Goal: Task Accomplishment & Management: Use online tool/utility

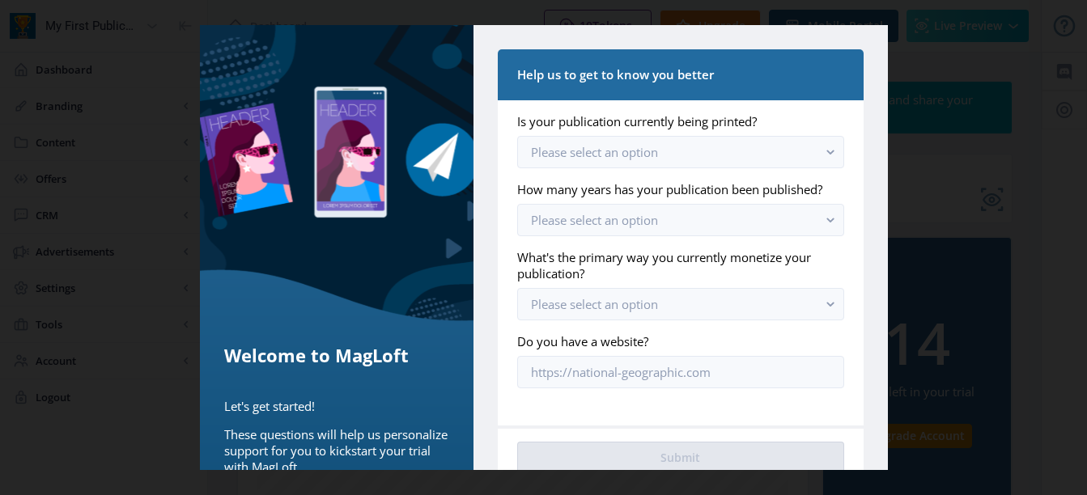
scroll to position [57, 0]
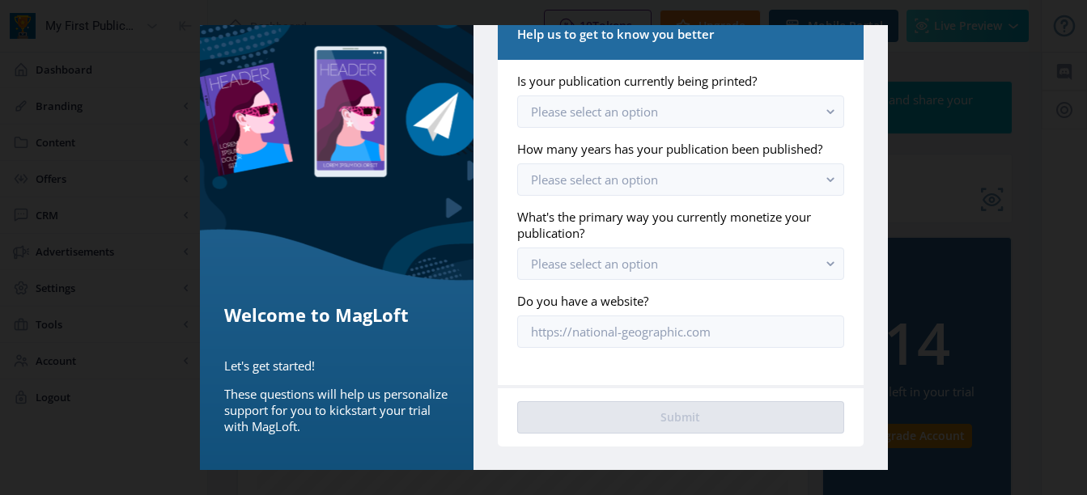
click at [700, 311] on app-form-field "Do you have a website?" at bounding box center [680, 320] width 326 height 55
click at [703, 326] on input "Do you have a website?" at bounding box center [680, 332] width 326 height 32
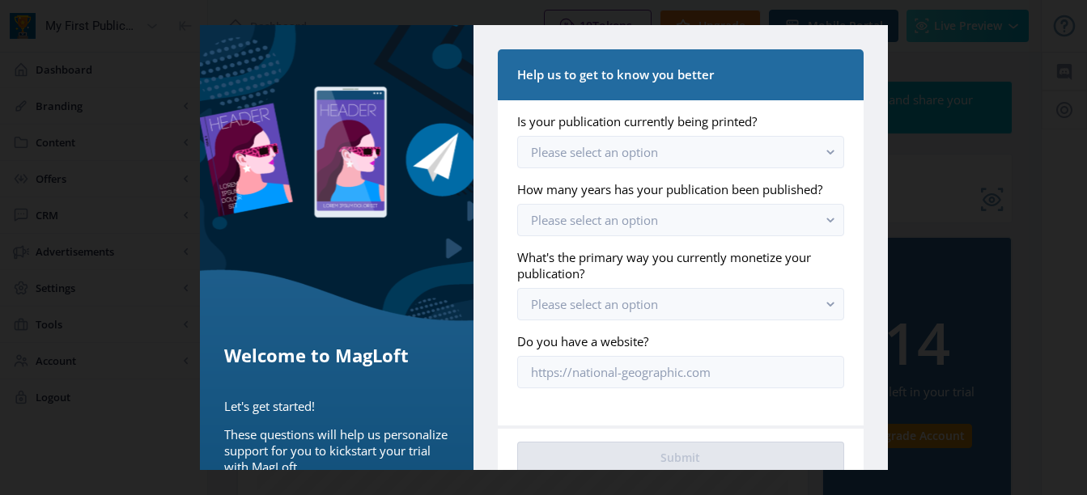
click at [931, 105] on div at bounding box center [543, 247] width 1087 height 495
click at [715, 38] on div "Help us to get to know you better Is your publication currently being printed? …" at bounding box center [680, 268] width 414 height 486
click at [700, 88] on nb-card-header "Help us to get to know you better" at bounding box center [680, 74] width 365 height 51
click at [631, 174] on app-onboarding-info-form "Is your publication currently being printed? Please select an option How many y…" at bounding box center [680, 250] width 326 height 275
click at [631, 161] on button "Please select an option" at bounding box center [680, 152] width 326 height 32
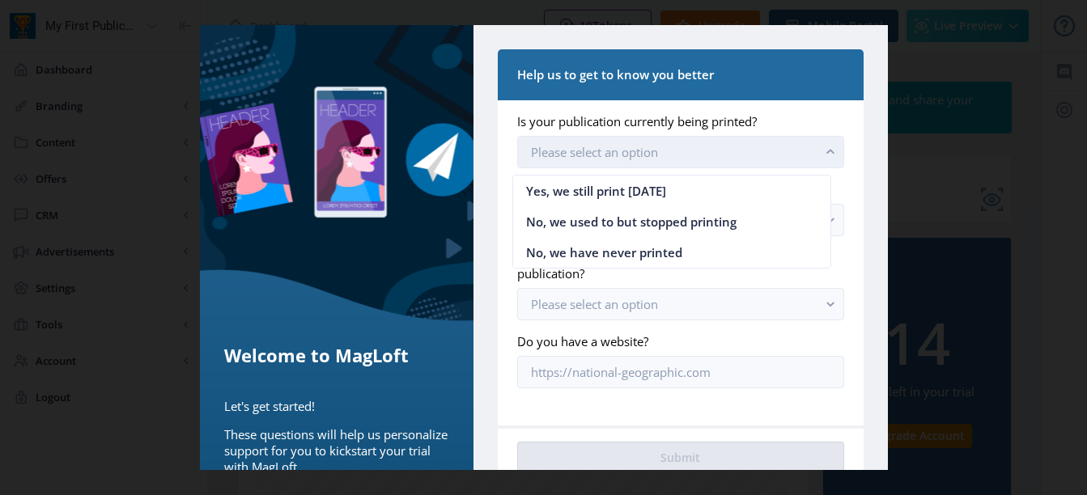
click at [627, 150] on span "Please select an option" at bounding box center [594, 152] width 127 height 16
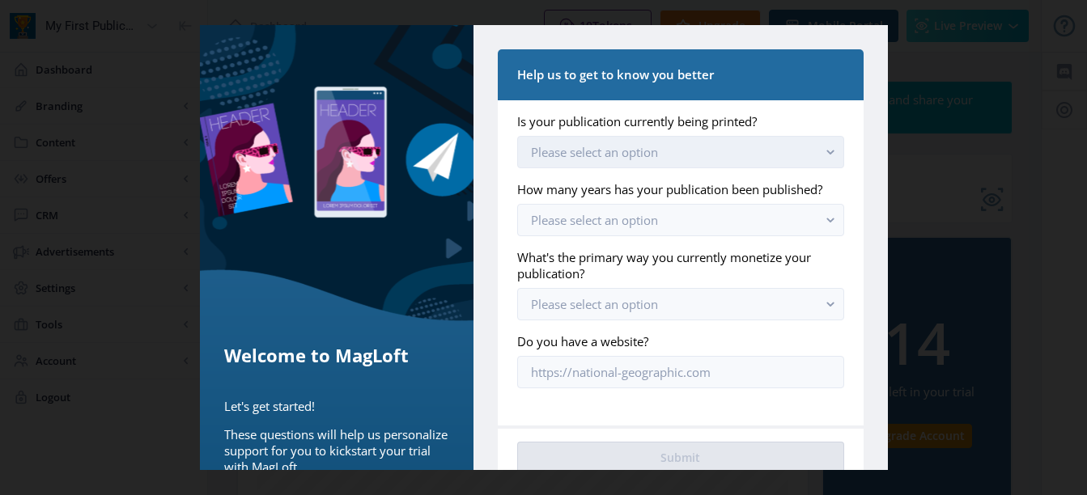
click at [706, 146] on button "Please select an option" at bounding box center [680, 152] width 326 height 32
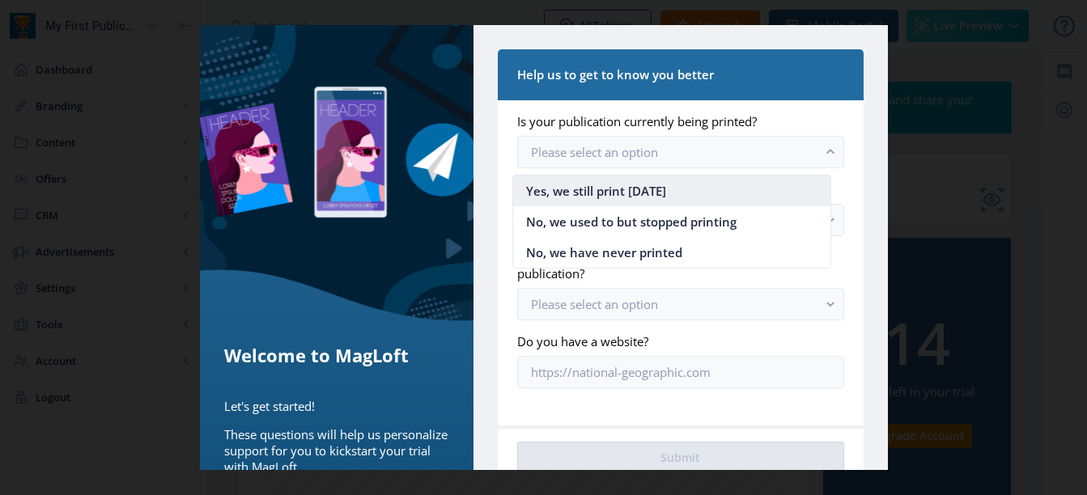
click at [666, 181] on nb-option "Yes, we still print [DATE]" at bounding box center [672, 191] width 318 height 31
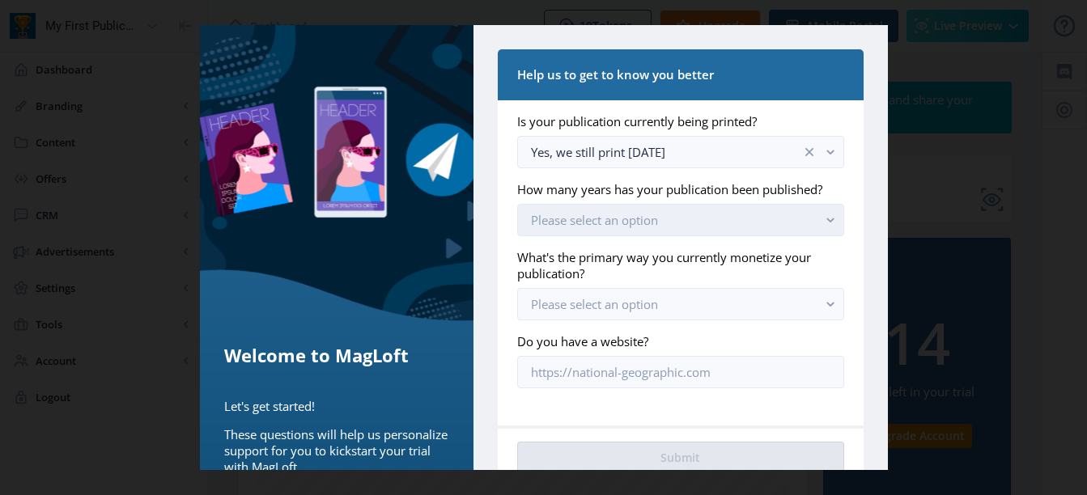
click at [656, 231] on button "Please select an option" at bounding box center [680, 220] width 326 height 32
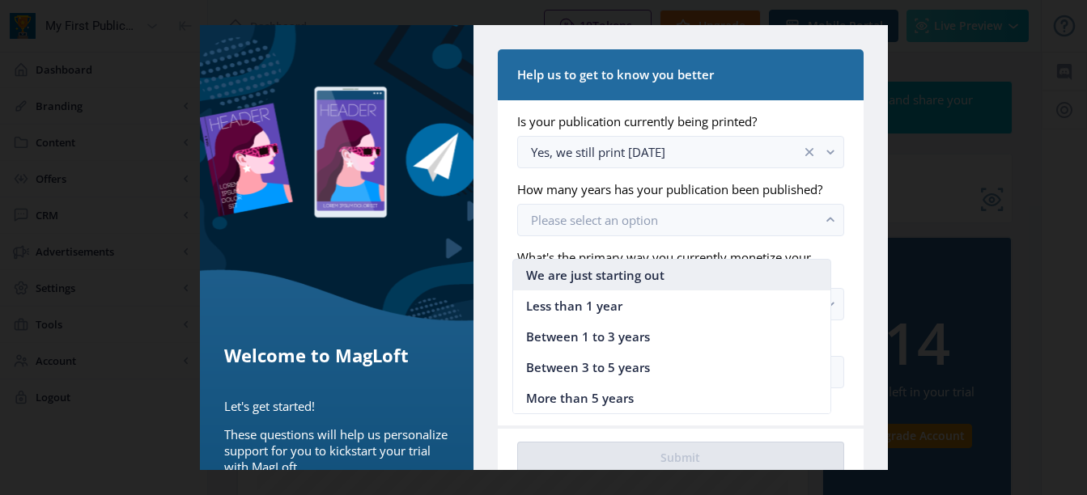
click at [627, 283] on span "We are just starting out" at bounding box center [595, 274] width 138 height 19
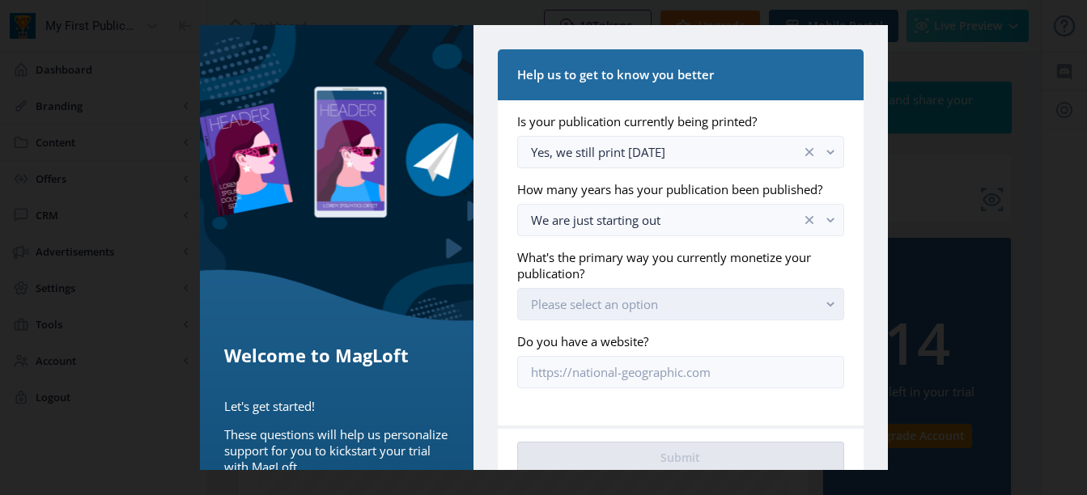
click at [617, 312] on span "Please select an option" at bounding box center [594, 304] width 127 height 16
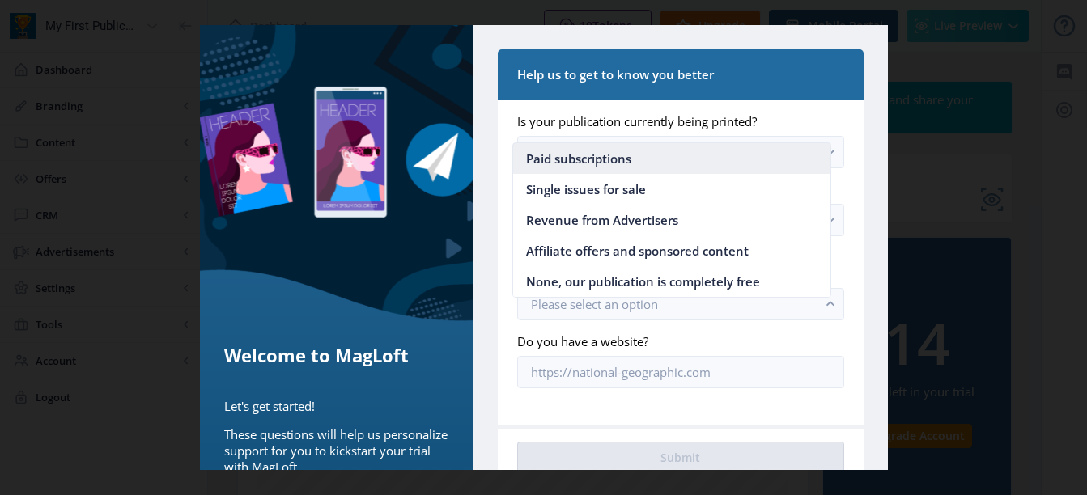
click at [636, 165] on nb-option "Paid subscriptions" at bounding box center [672, 158] width 318 height 31
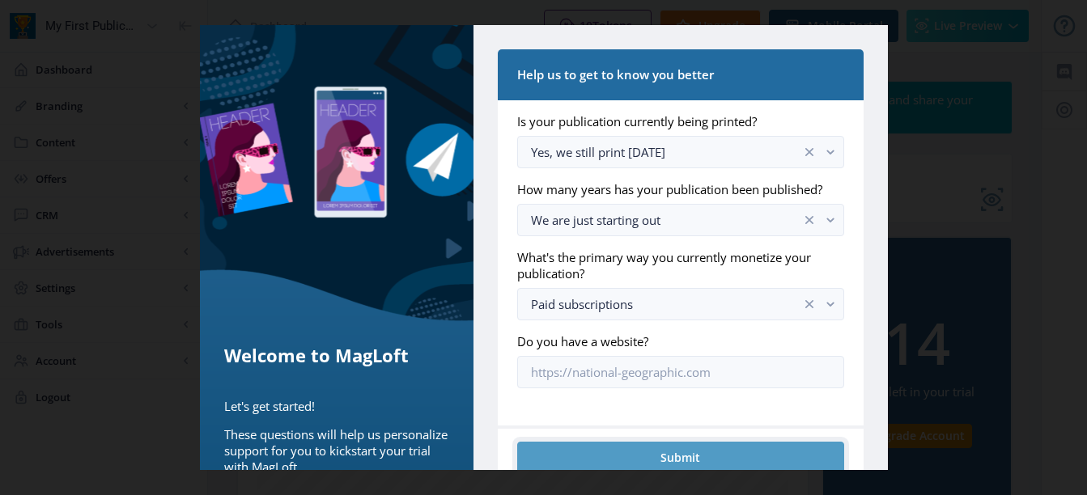
click at [674, 461] on button "Submit" at bounding box center [680, 458] width 326 height 32
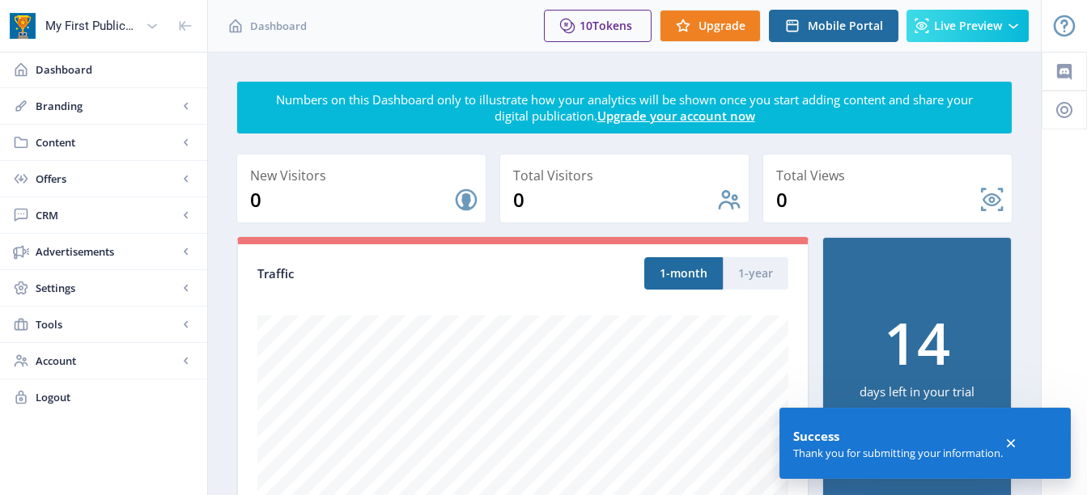
click at [1009, 443] on icon at bounding box center [1011, 443] width 16 height 16
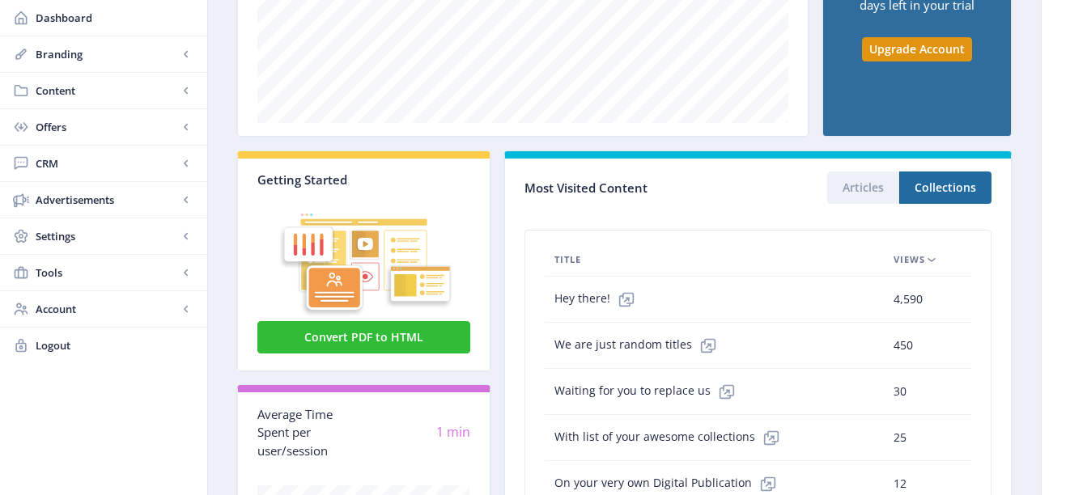
scroll to position [413, 0]
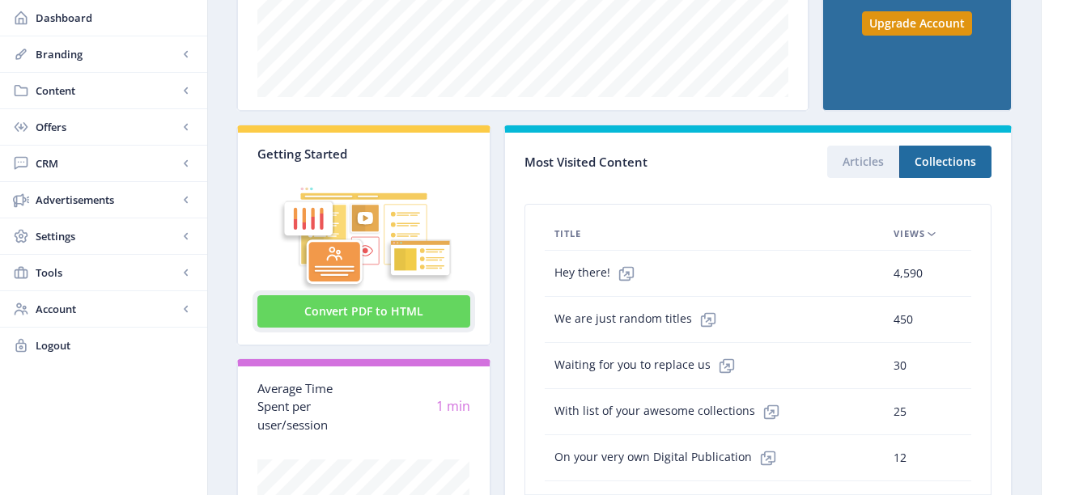
click at [438, 300] on button "Convert PDF to HTML" at bounding box center [363, 311] width 213 height 32
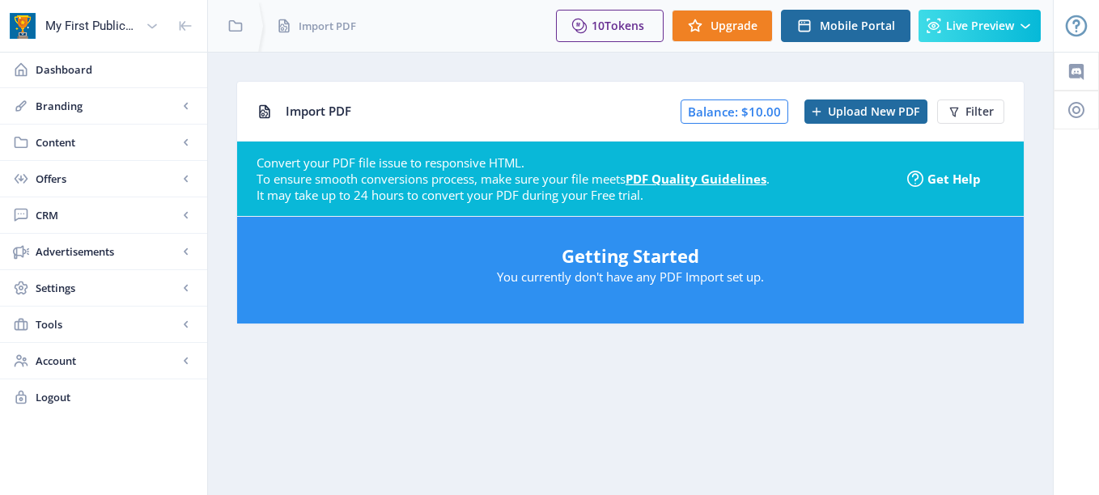
click at [775, 265] on h5 "Getting Started" at bounding box center [630, 256] width 754 height 26
click at [670, 262] on h5 "Getting Started" at bounding box center [630, 256] width 754 height 26
click at [670, 185] on link "PDF Quality Guidelines" at bounding box center [696, 179] width 141 height 16
click at [885, 123] on button "Upload New PDF" at bounding box center [865, 112] width 123 height 24
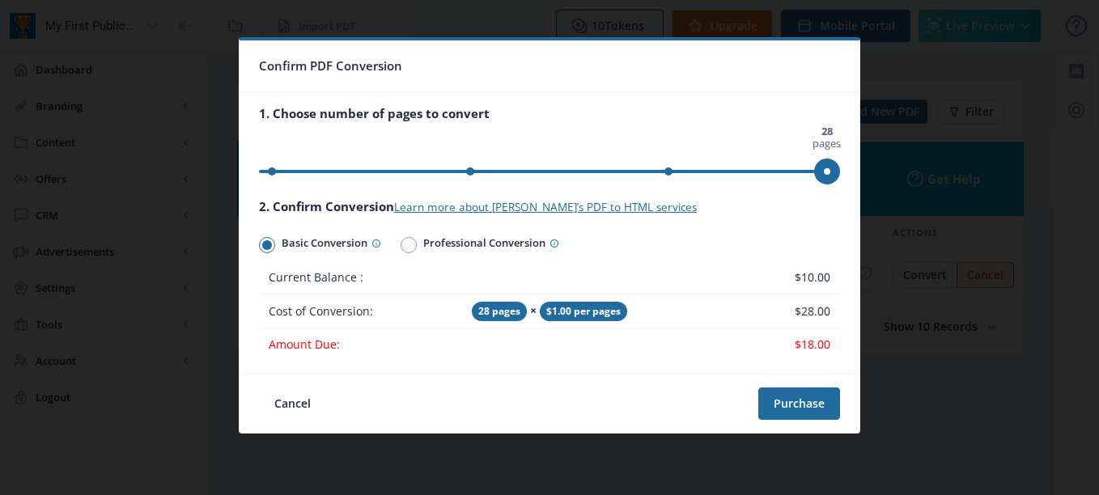
click at [277, 269] on td "Current Balance :" at bounding box center [360, 277] width 203 height 33
click at [291, 308] on td "Cost of Conversion:" at bounding box center [360, 312] width 203 height 34
click at [312, 314] on td "Cost of Conversion:" at bounding box center [360, 312] width 203 height 34
click at [507, 313] on span "28 pages" at bounding box center [499, 311] width 55 height 19
click at [551, 313] on span "$1.00 per pages" at bounding box center [583, 311] width 87 height 19
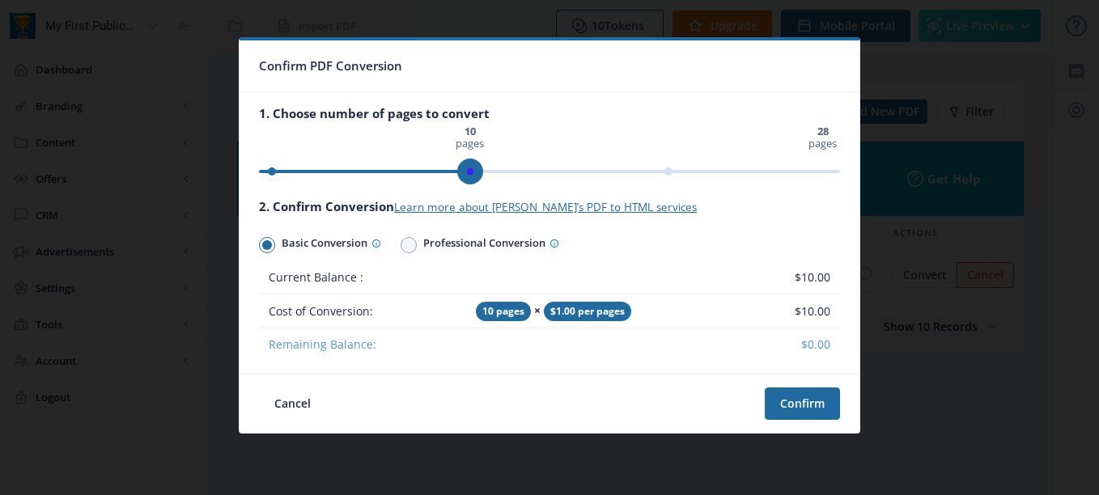
drag, startPoint x: 827, startPoint y: 168, endPoint x: 477, endPoint y: 182, distance: 349.9
click at [477, 182] on span "ngx-slider" at bounding box center [470, 172] width 26 height 26
click at [792, 401] on button "Confirm" at bounding box center [802, 404] width 75 height 32
